Goal: Transaction & Acquisition: Subscribe to service/newsletter

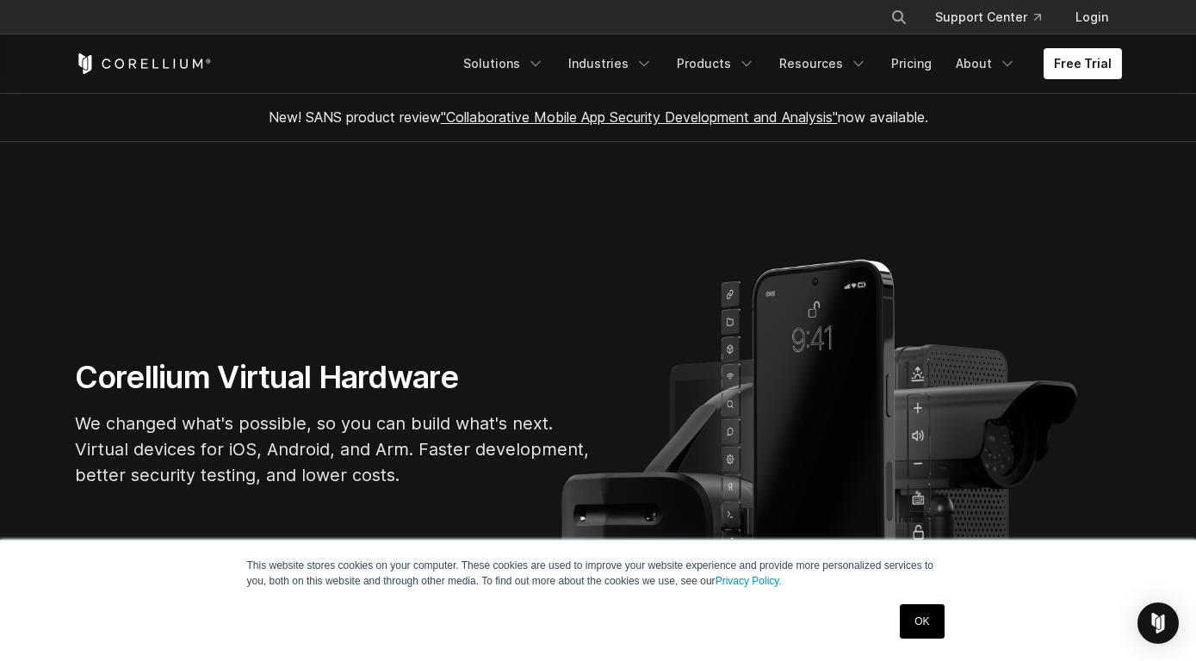
click at [940, 608] on link "OK" at bounding box center [922, 622] width 44 height 34
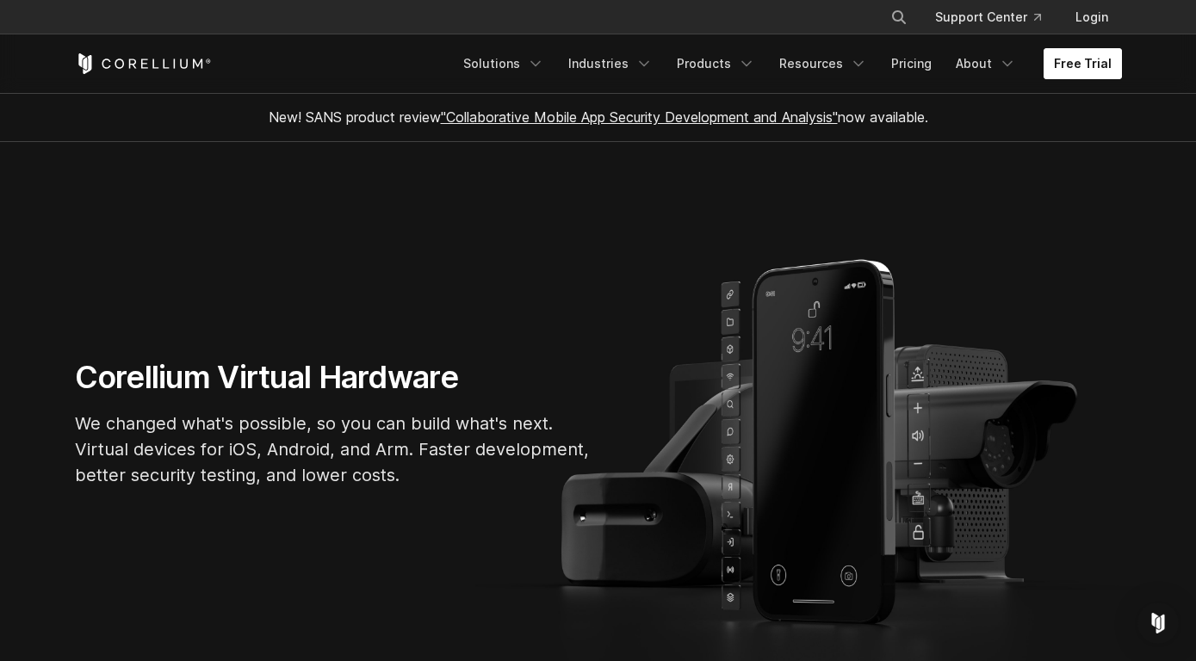
click at [1102, 66] on link "Free Trial" at bounding box center [1083, 63] width 78 height 31
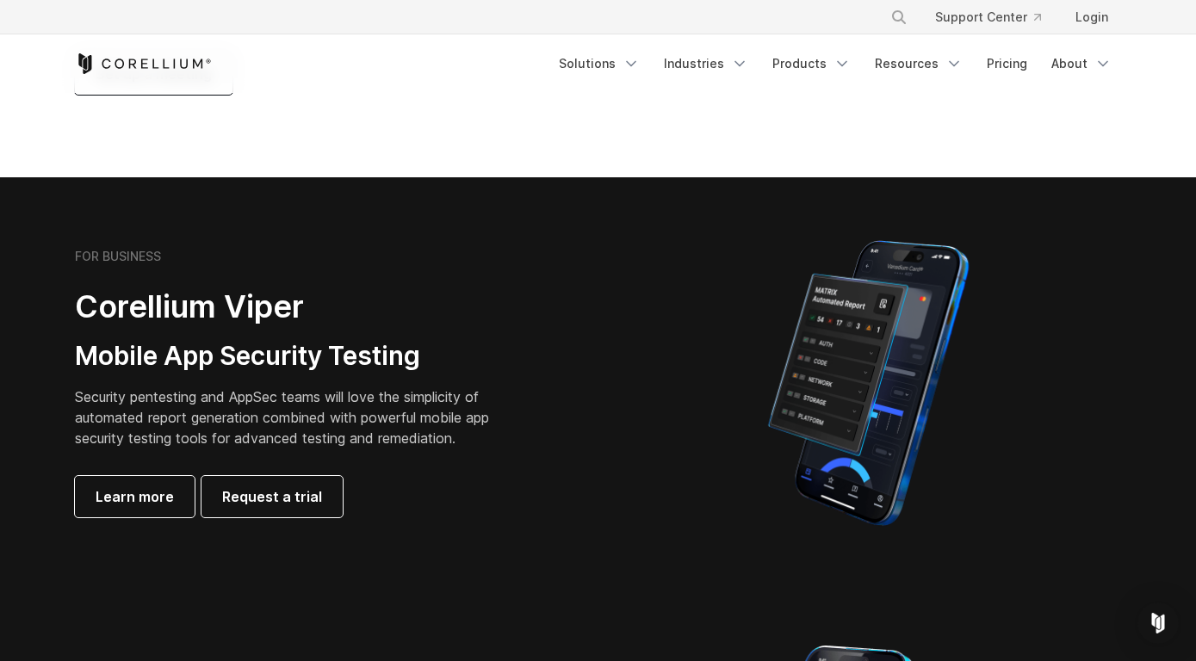
scroll to position [270, 0]
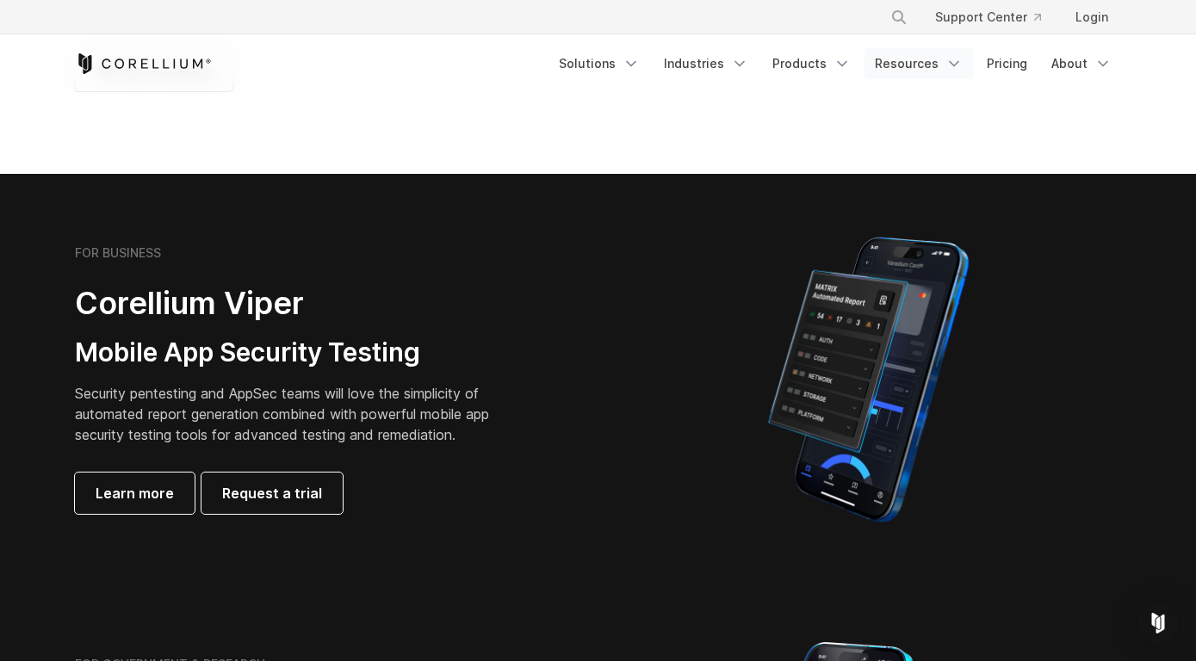
click at [934, 71] on link "Resources" at bounding box center [919, 63] width 109 height 31
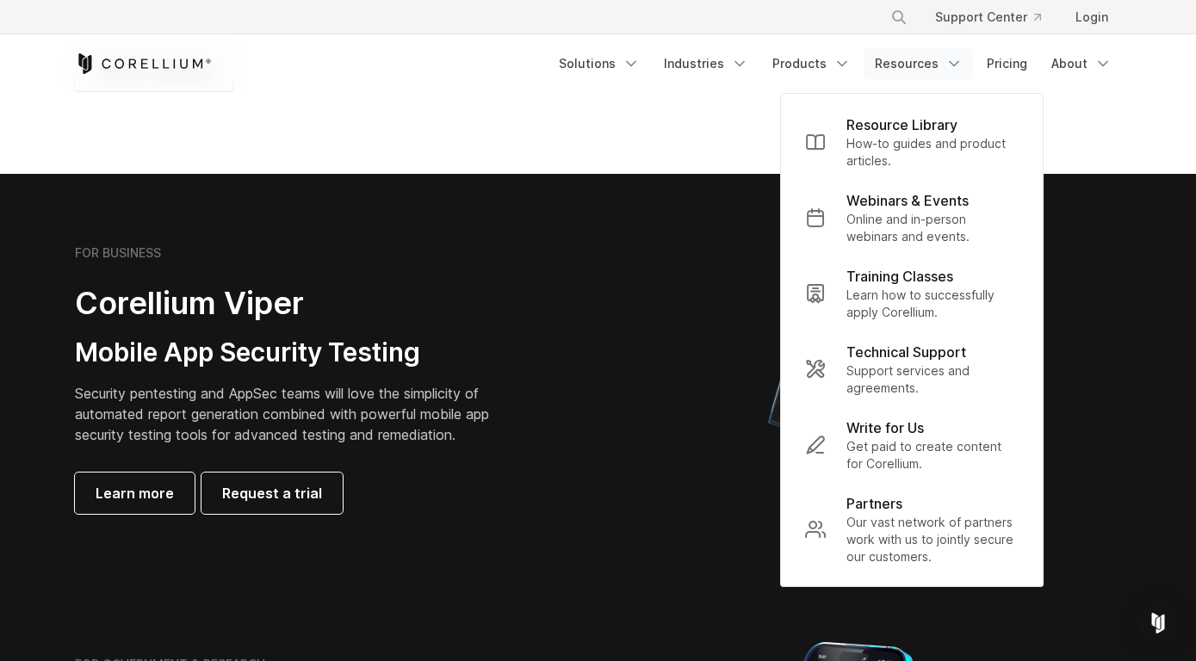
click at [756, 248] on img at bounding box center [868, 379] width 259 height 301
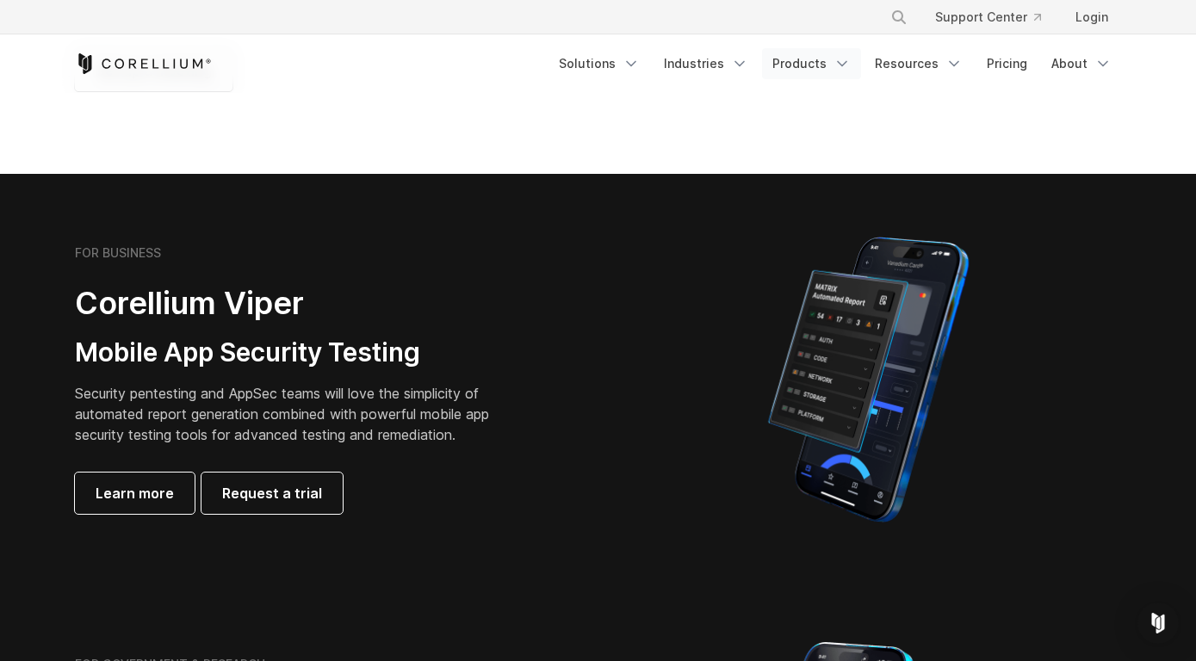
click at [836, 65] on link "Products" at bounding box center [811, 63] width 99 height 31
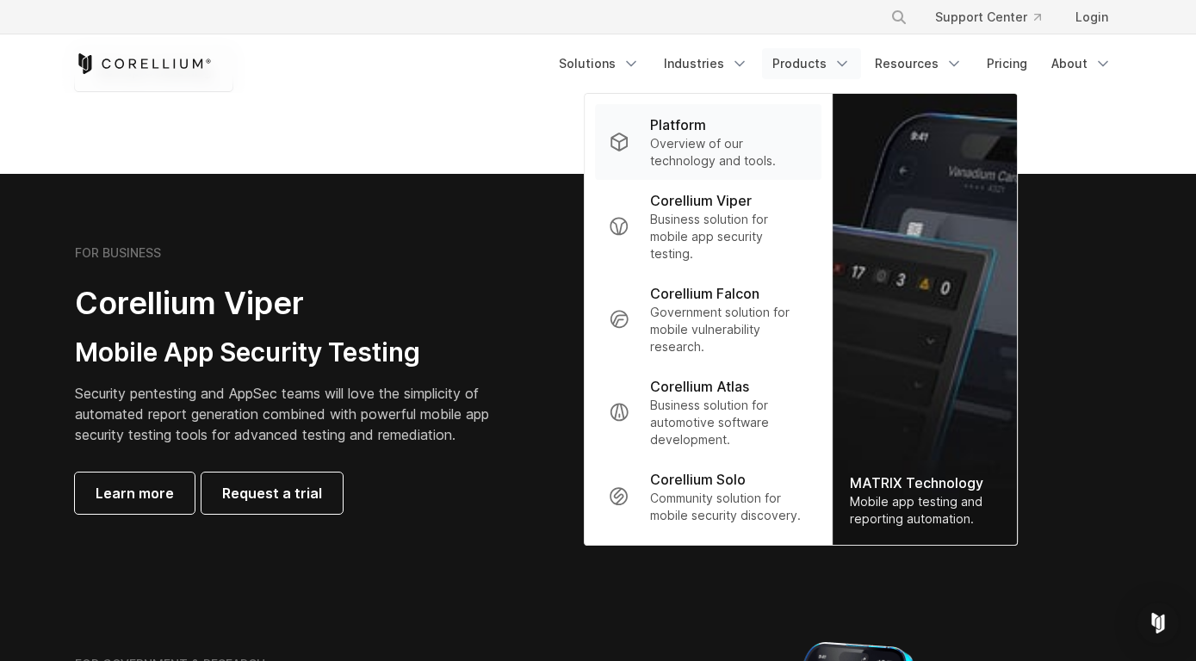
click at [723, 123] on div "Platform" at bounding box center [729, 125] width 158 height 21
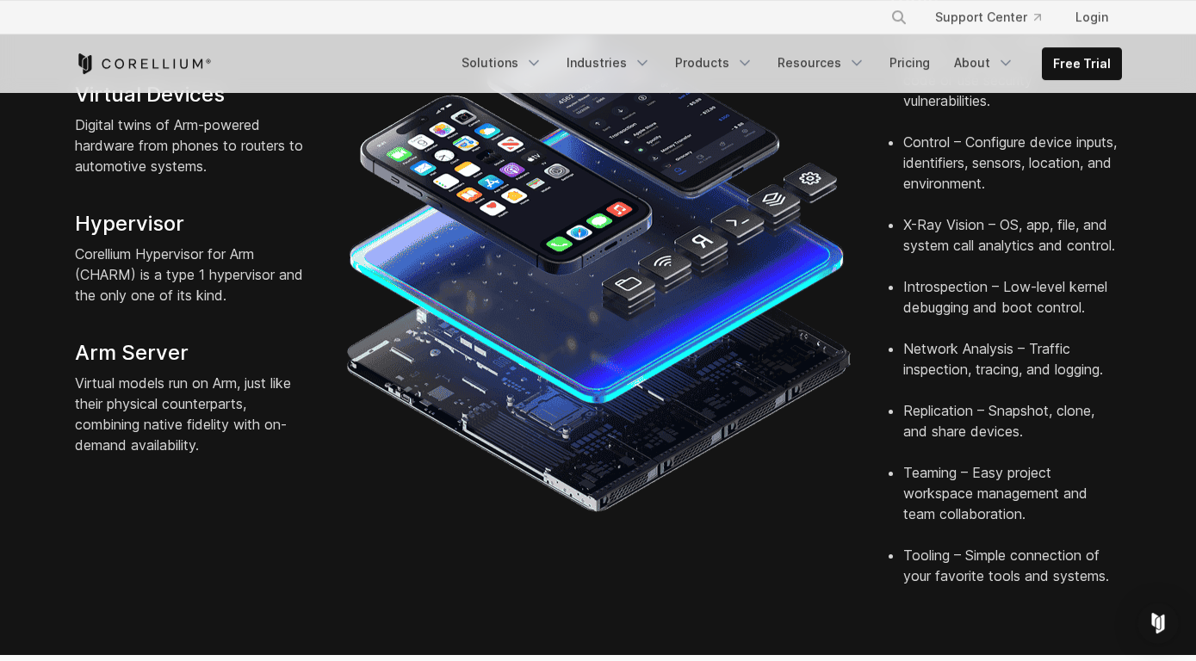
scroll to position [558, 0]
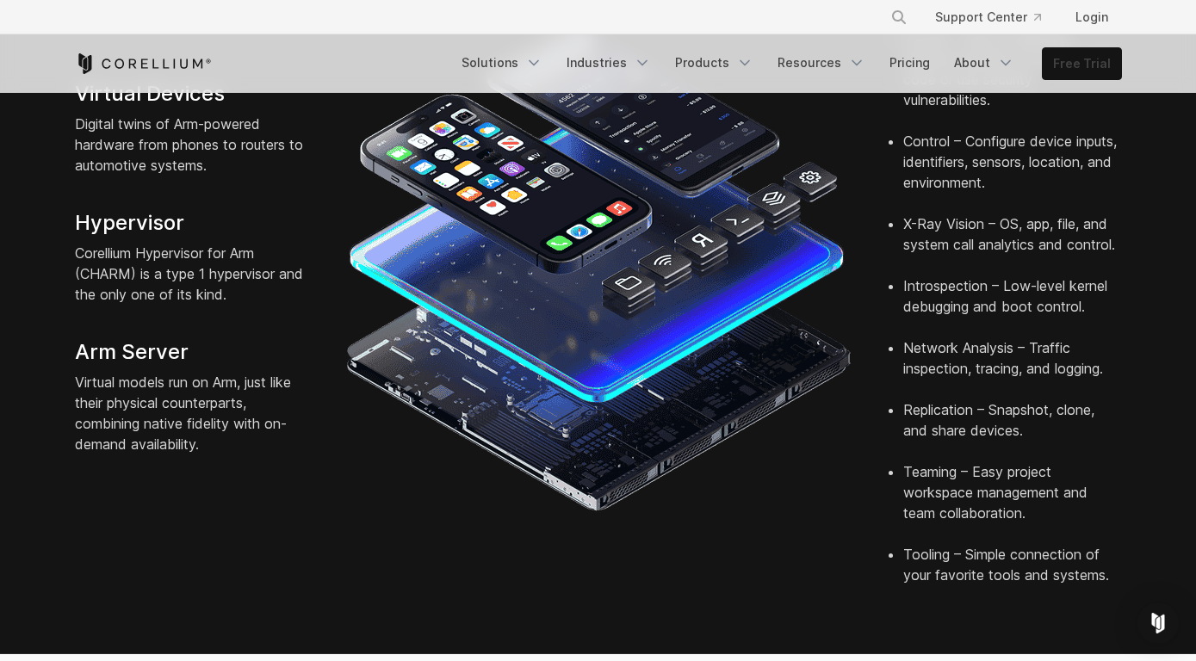
click at [1105, 56] on link "Free Trial" at bounding box center [1082, 63] width 78 height 31
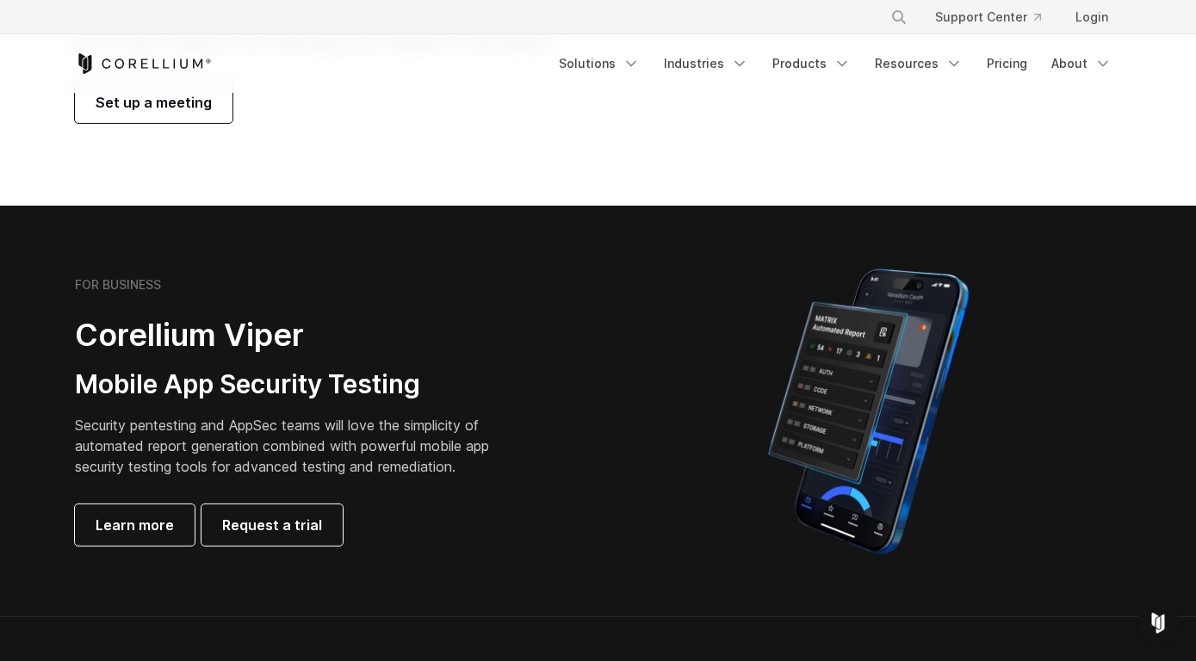
scroll to position [219, 0]
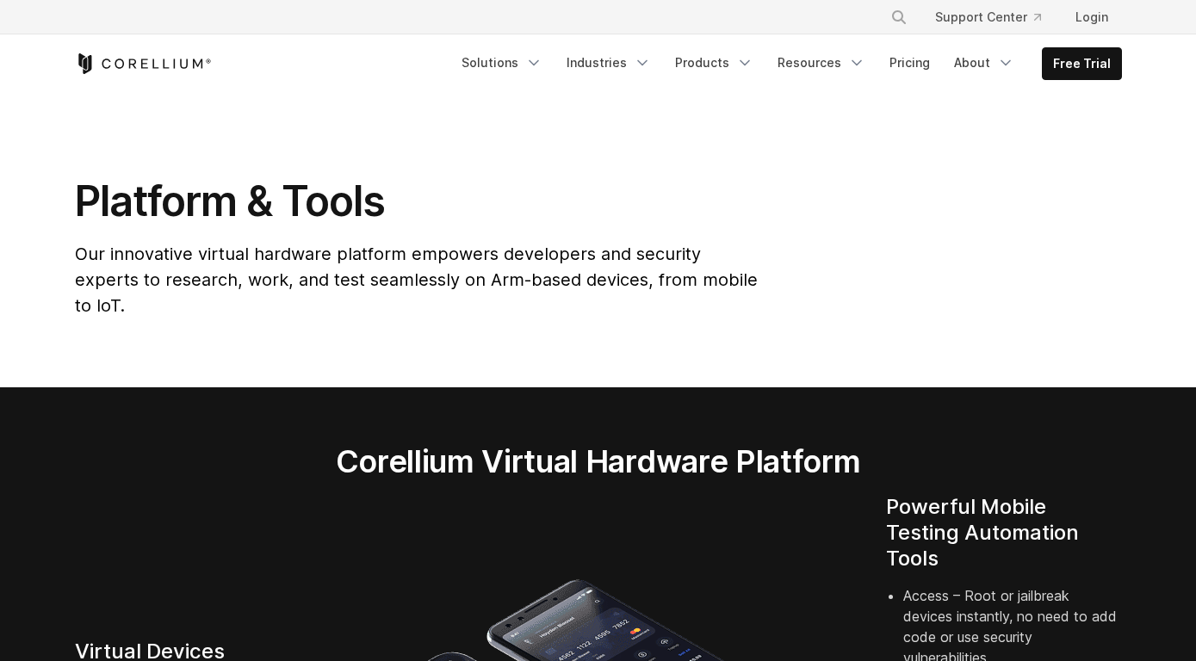
scroll to position [558, 0]
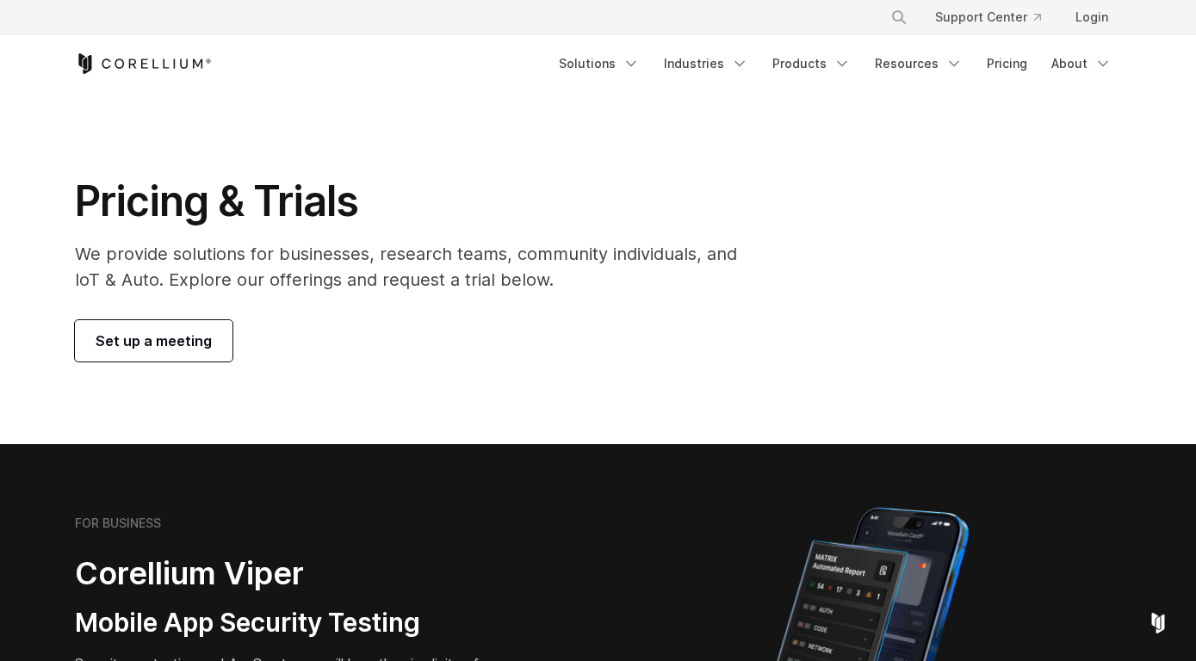
scroll to position [270, 0]
